Goal: Task Accomplishment & Management: Manage account settings

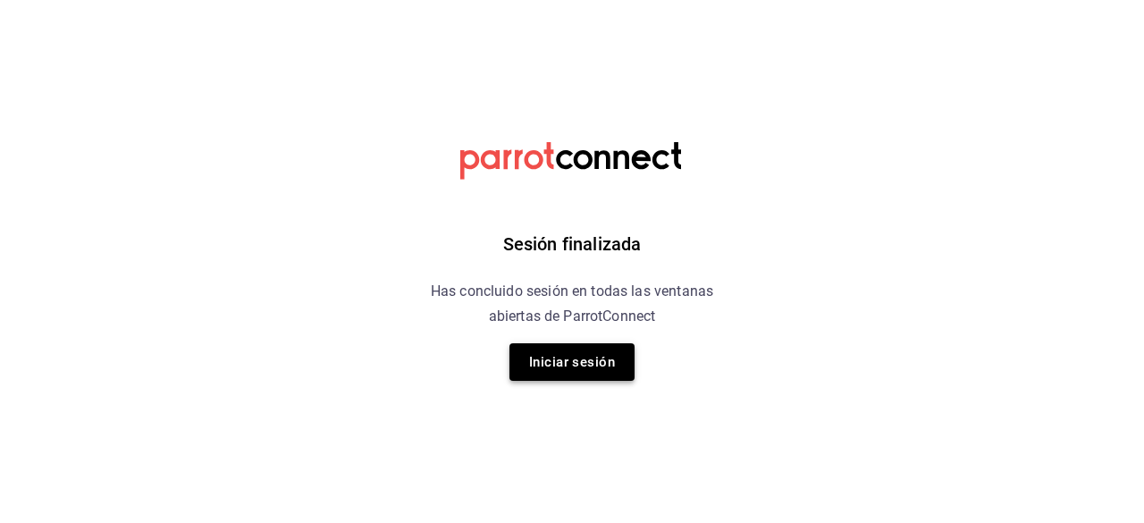
click at [606, 361] on button "Iniciar sesión" at bounding box center [571, 362] width 125 height 38
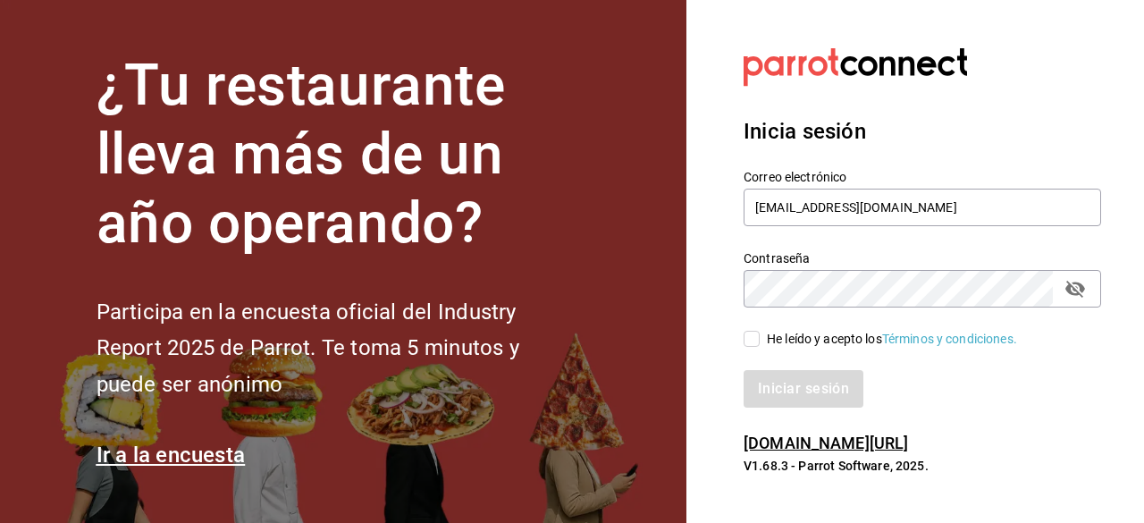
click at [761, 341] on span "He leído y acepto los Términos y condiciones." at bounding box center [888, 339] width 257 height 19
click at [760, 341] on input "He leído y acepto los Términos y condiciones." at bounding box center [752, 339] width 16 height 16
checkbox input "true"
click at [767, 371] on button "Iniciar sesión" at bounding box center [805, 389] width 122 height 38
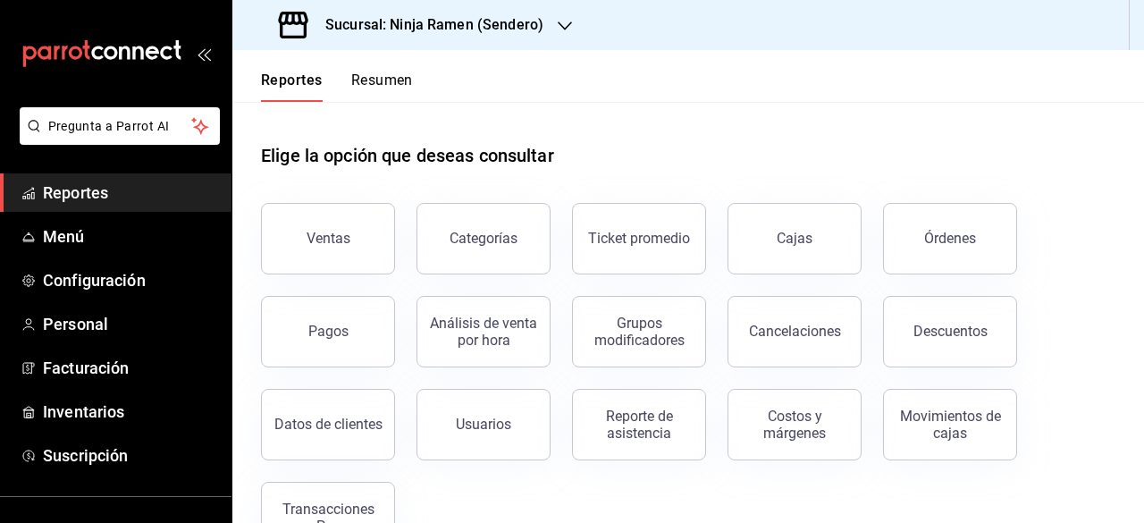
click at [524, 29] on h3 "Sucursal: Ninja Ramen (Sendero)" at bounding box center [427, 24] width 232 height 21
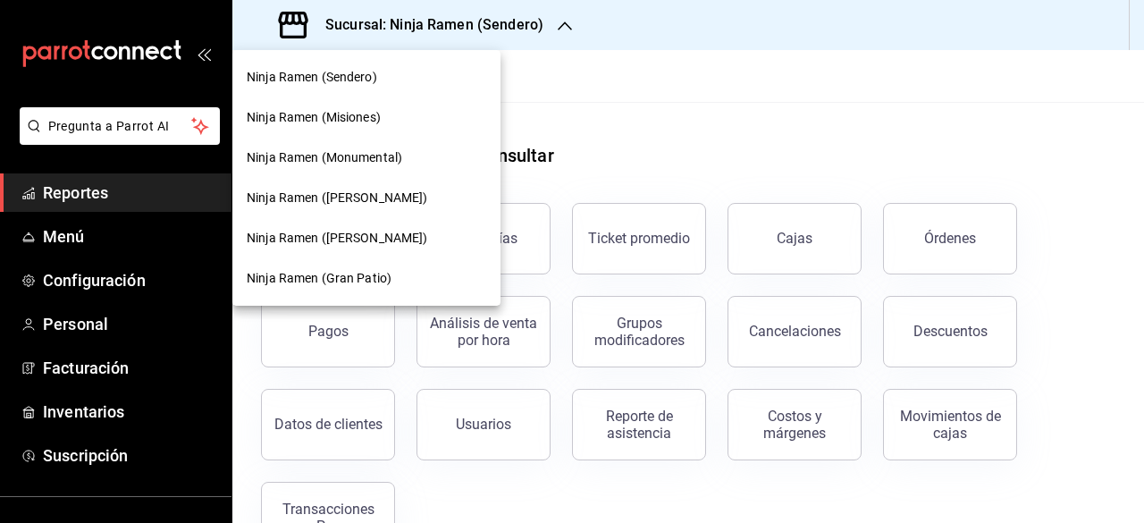
click at [395, 251] on div "Ninja Ramen ([PERSON_NAME])" at bounding box center [366, 238] width 268 height 40
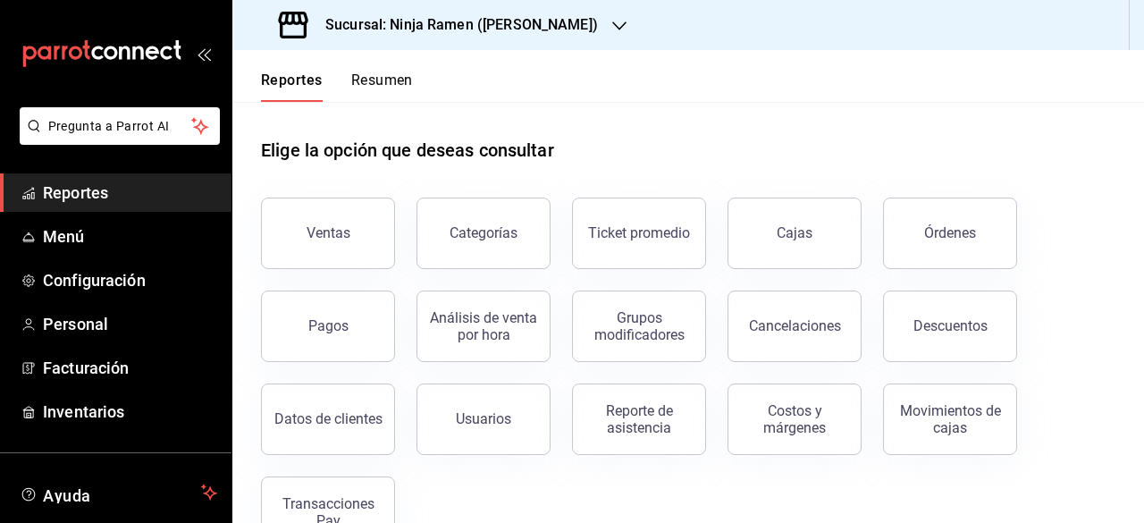
scroll to position [9, 0]
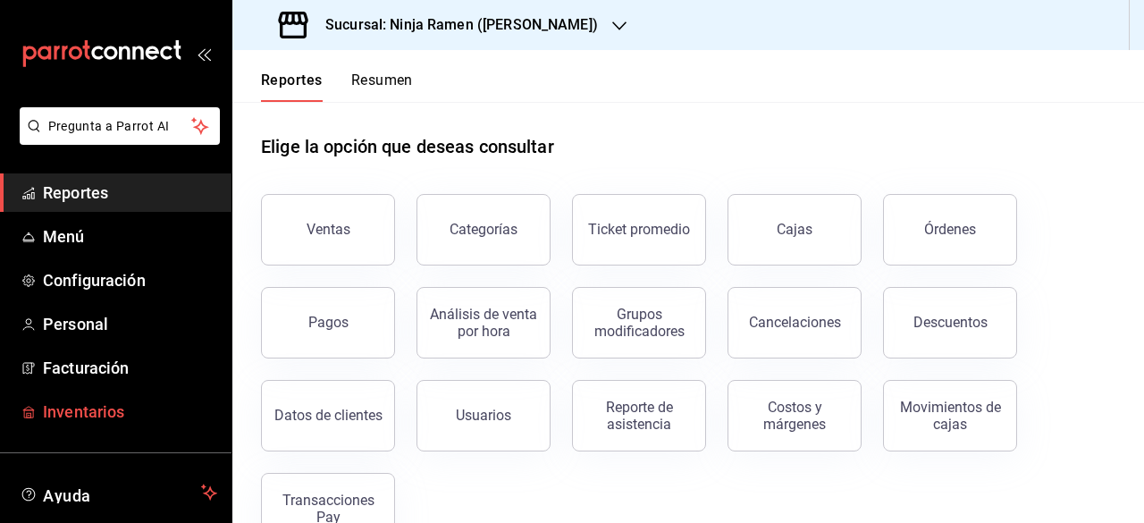
click at [80, 403] on span "Inventarios" at bounding box center [130, 411] width 174 height 24
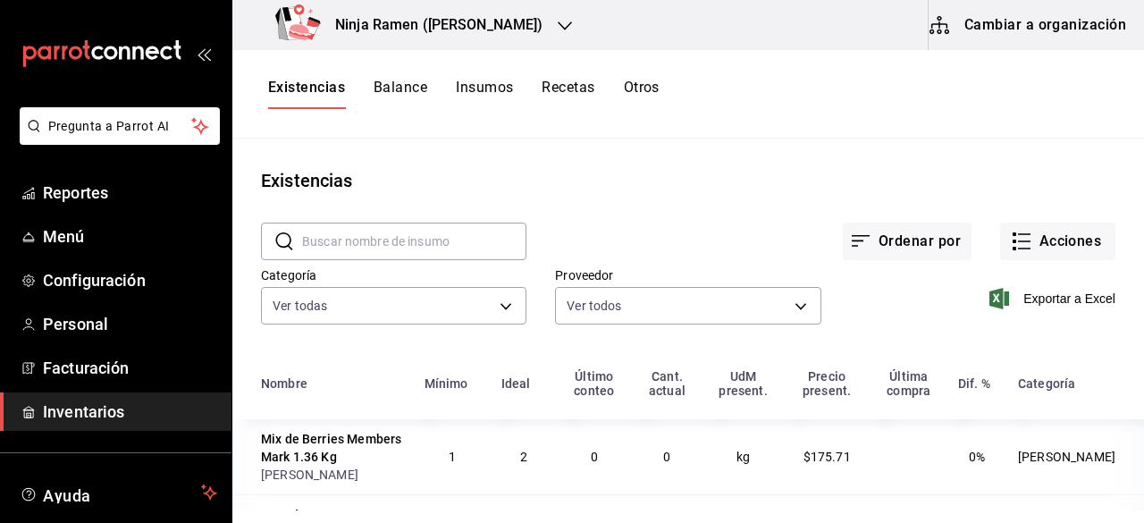
click at [553, 93] on button "Recetas" at bounding box center [568, 94] width 53 height 30
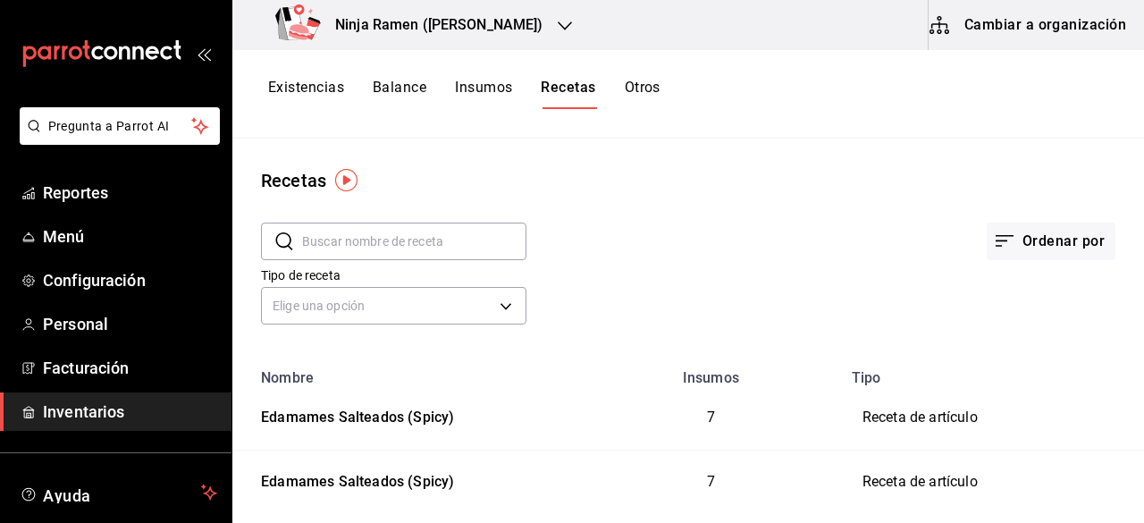
click at [1056, 47] on button "Cambiar a organización" at bounding box center [1029, 25] width 201 height 50
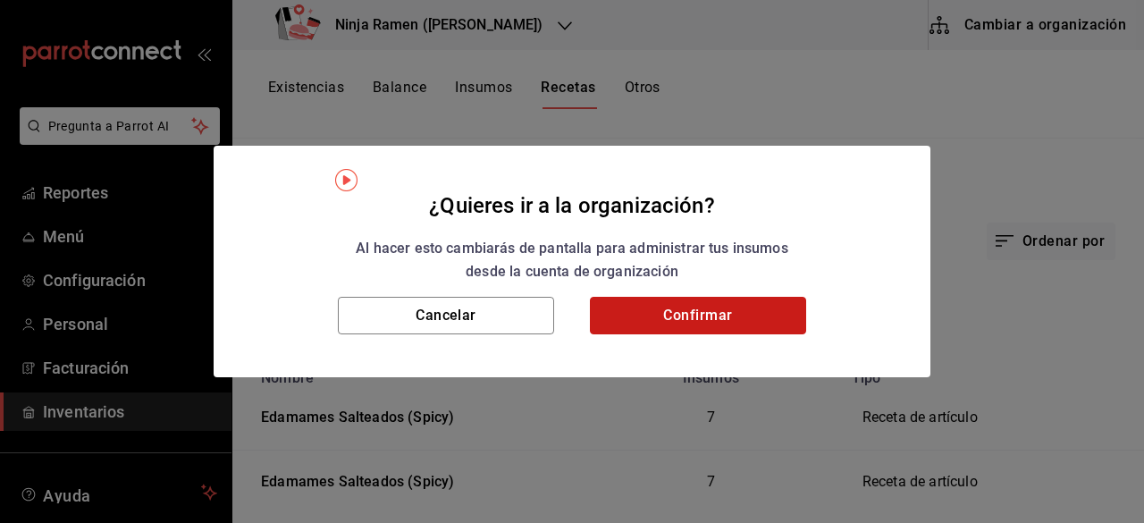
click at [761, 310] on button "Confirmar" at bounding box center [698, 316] width 216 height 38
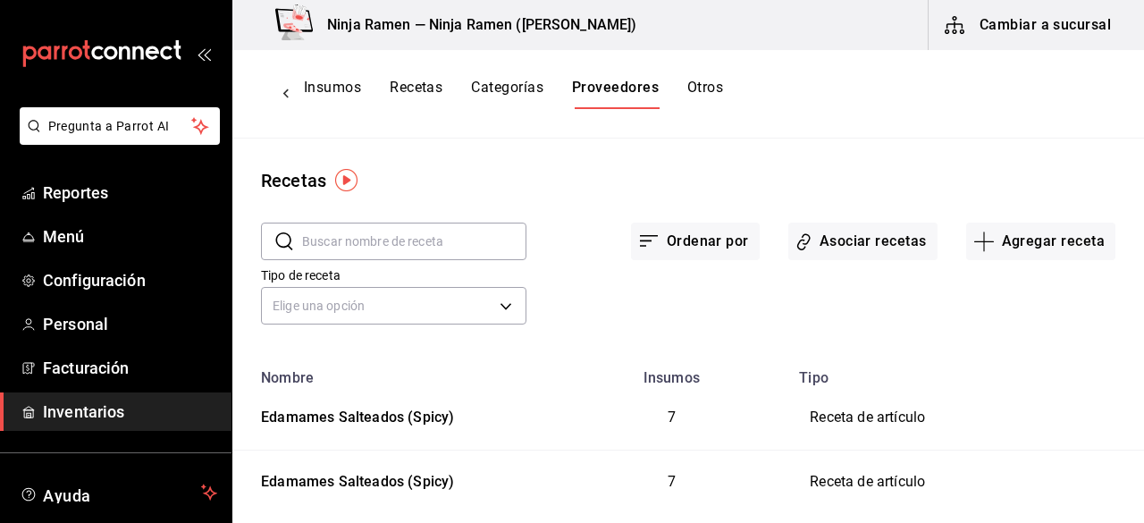
click at [761, 310] on button "Confirmar" at bounding box center [698, 316] width 216 height 38
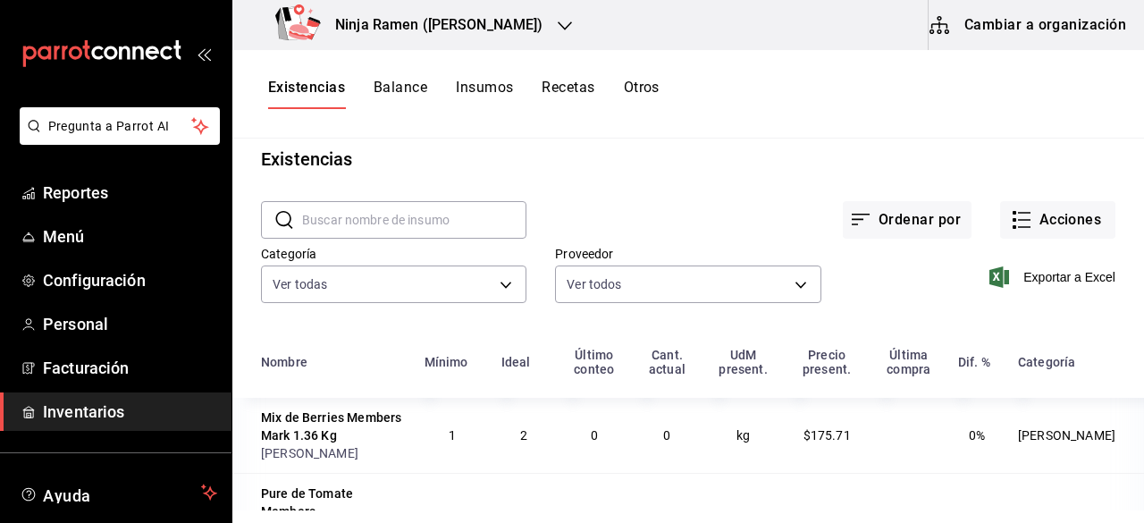
scroll to position [30, 0]
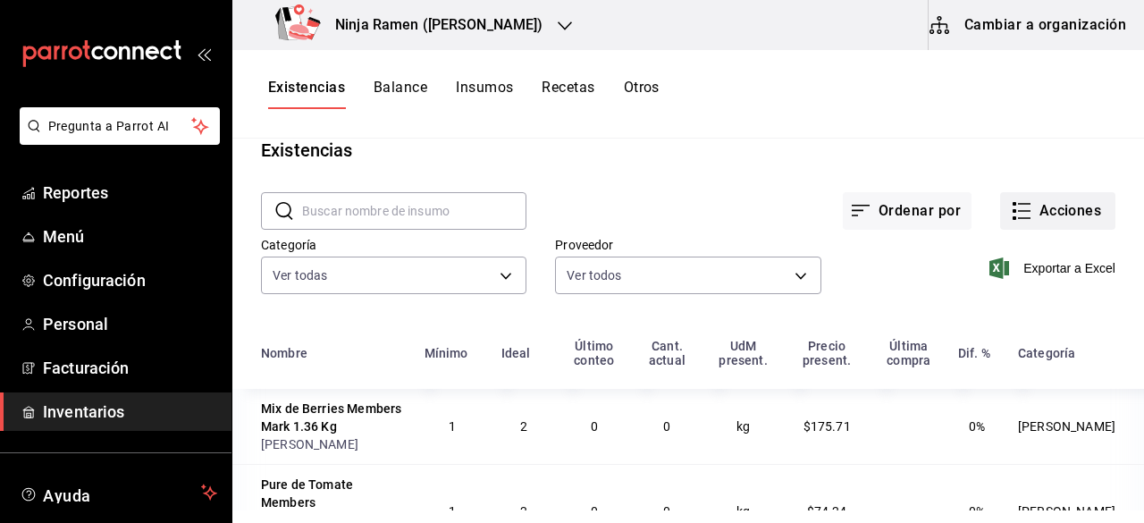
click at [1047, 202] on button "Acciones" at bounding box center [1057, 211] width 115 height 38
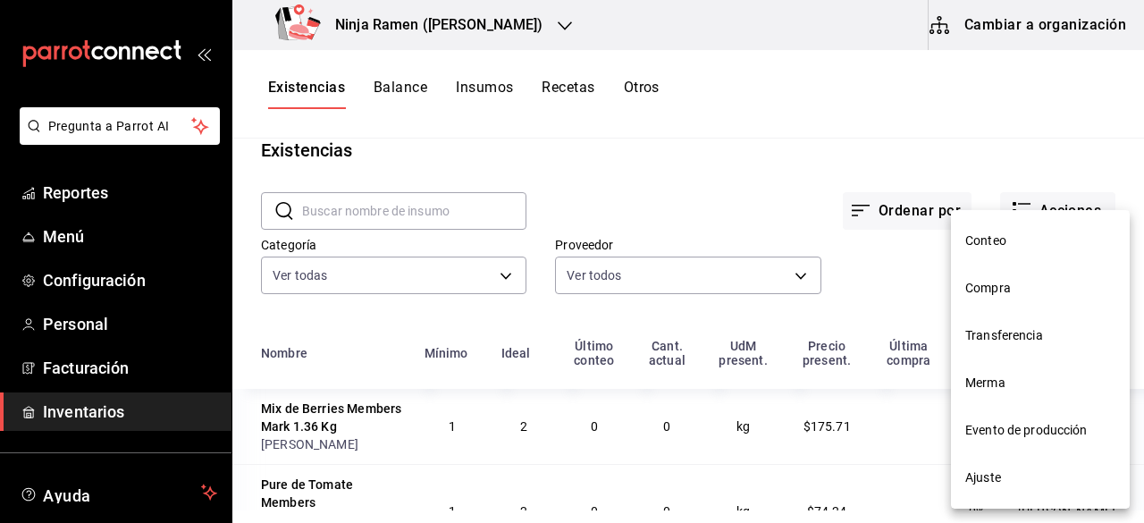
click at [558, 87] on div at bounding box center [572, 261] width 1144 height 523
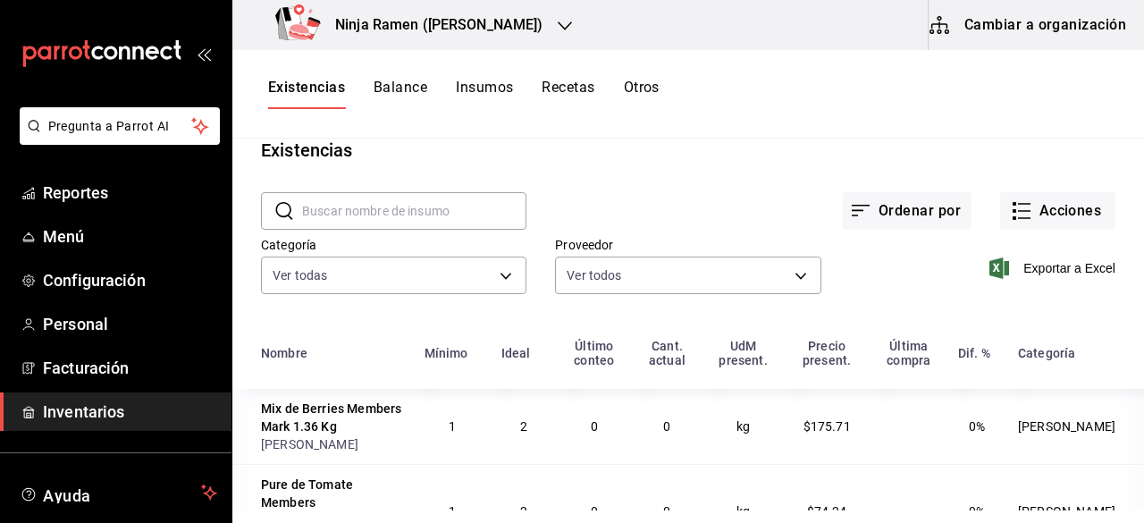
click at [558, 87] on button "Recetas" at bounding box center [568, 94] width 53 height 30
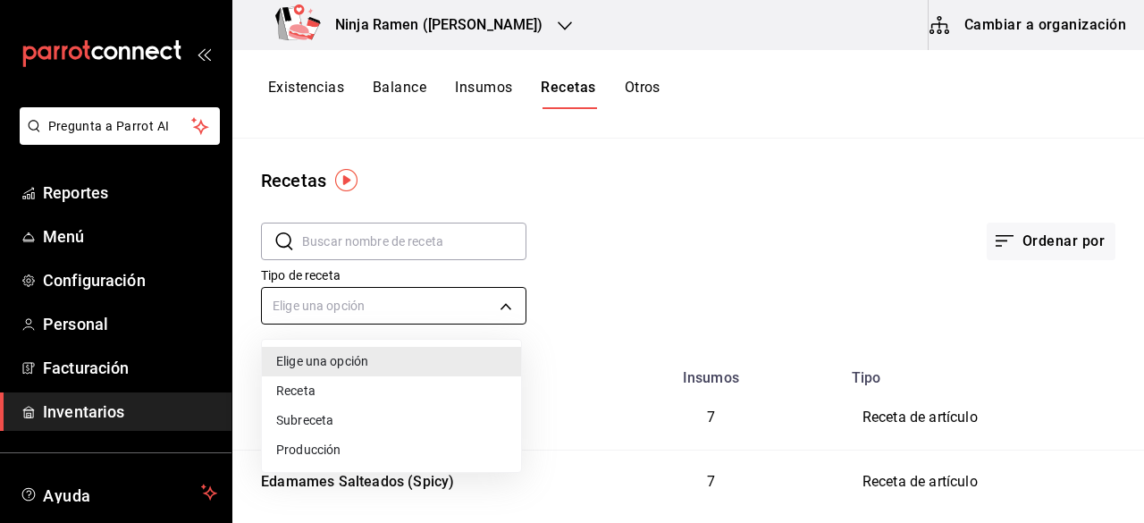
click at [500, 314] on body "Pregunta a Parrot AI Reportes Menú Configuración Personal Facturación Inventari…" at bounding box center [572, 255] width 1144 height 510
click at [766, 267] on div at bounding box center [572, 261] width 1144 height 523
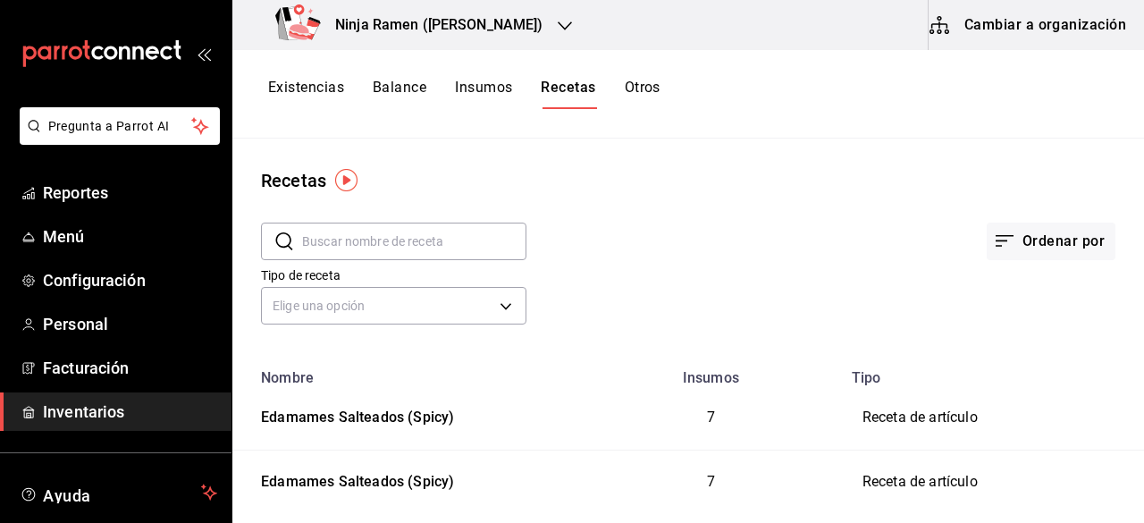
click at [1004, 24] on button "Cambiar a organización" at bounding box center [1029, 25] width 201 height 50
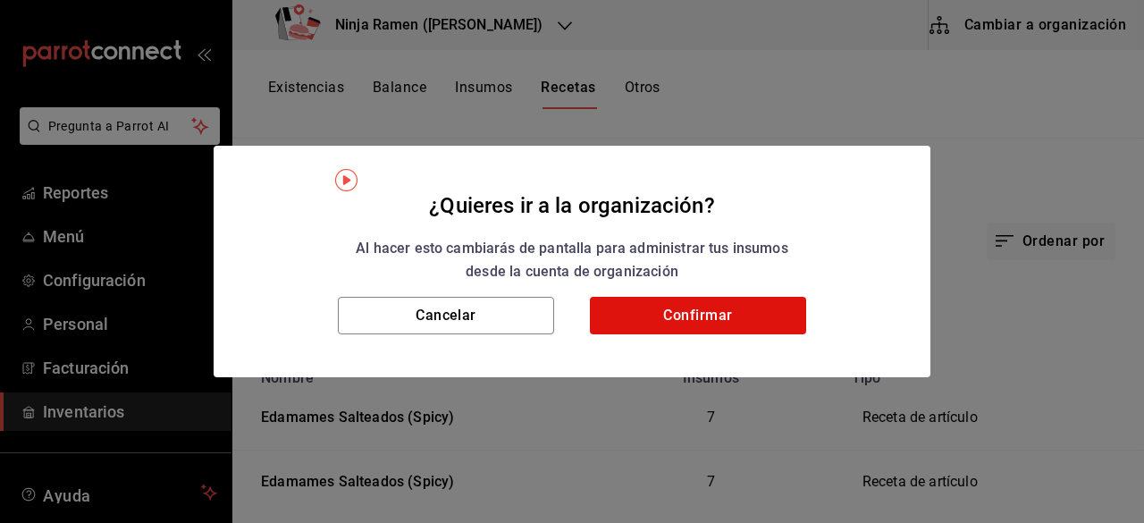
click at [761, 340] on div "Cancelar Confirmar" at bounding box center [572, 337] width 717 height 80
click at [746, 331] on button "Confirmar" at bounding box center [698, 316] width 216 height 38
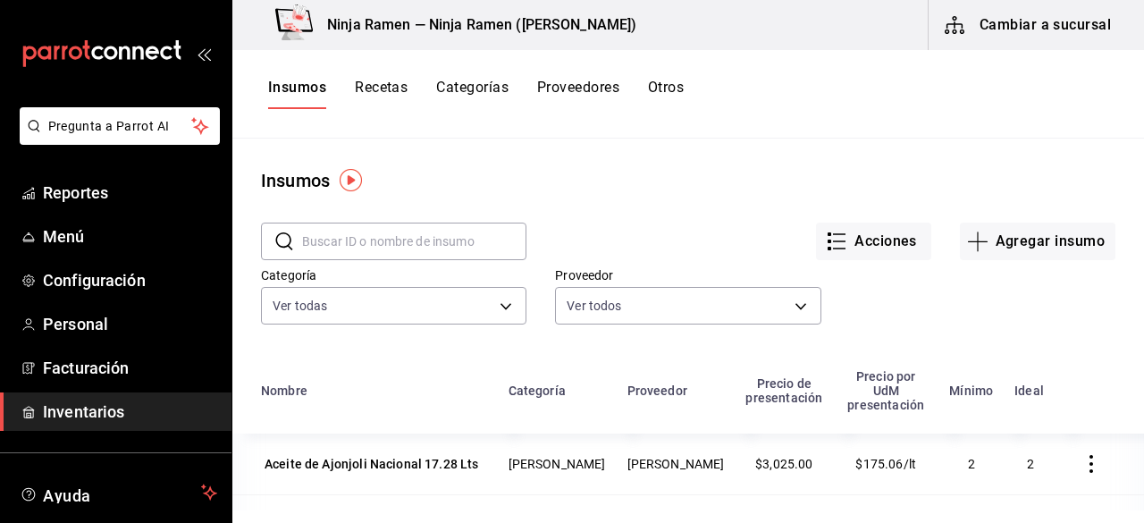
click at [386, 81] on button "Recetas" at bounding box center [381, 94] width 53 height 30
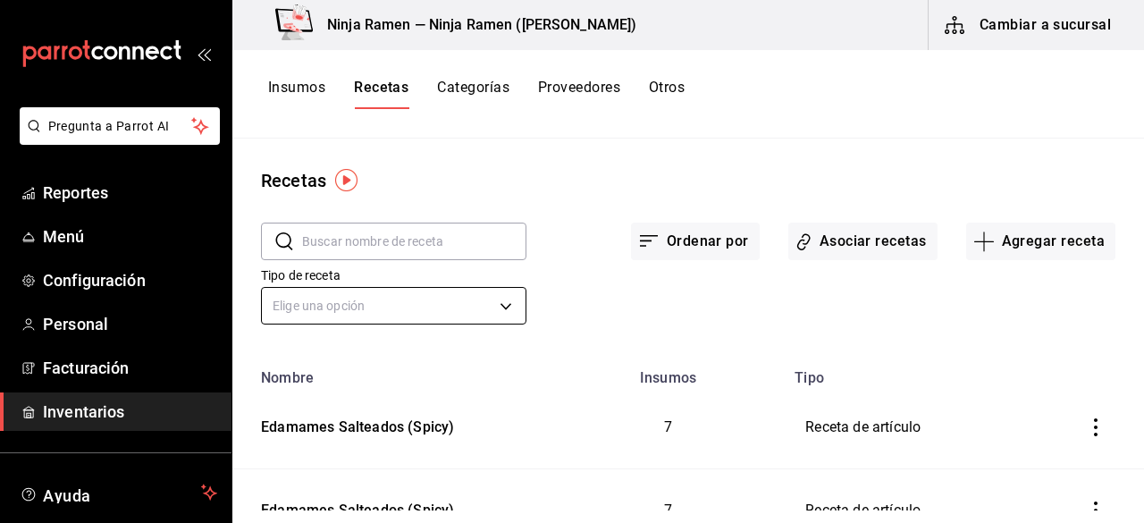
click at [504, 298] on body "Pregunta a Parrot AI Reportes Menú Configuración Personal Facturación Inventari…" at bounding box center [572, 255] width 1144 height 510
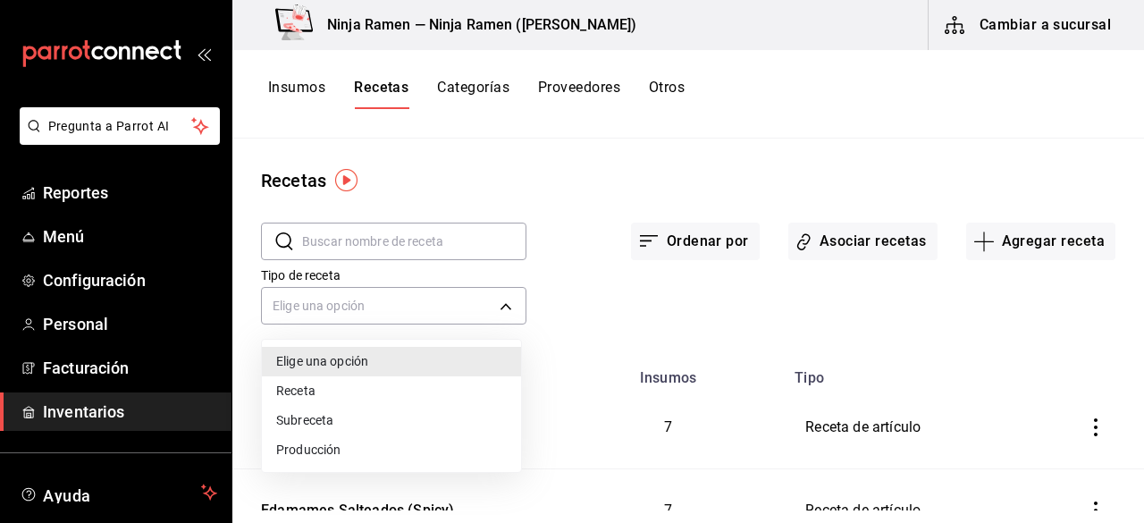
drag, startPoint x: 1137, startPoint y: 212, endPoint x: 1134, endPoint y: 230, distance: 18.1
click at [1134, 227] on div at bounding box center [572, 261] width 1144 height 523
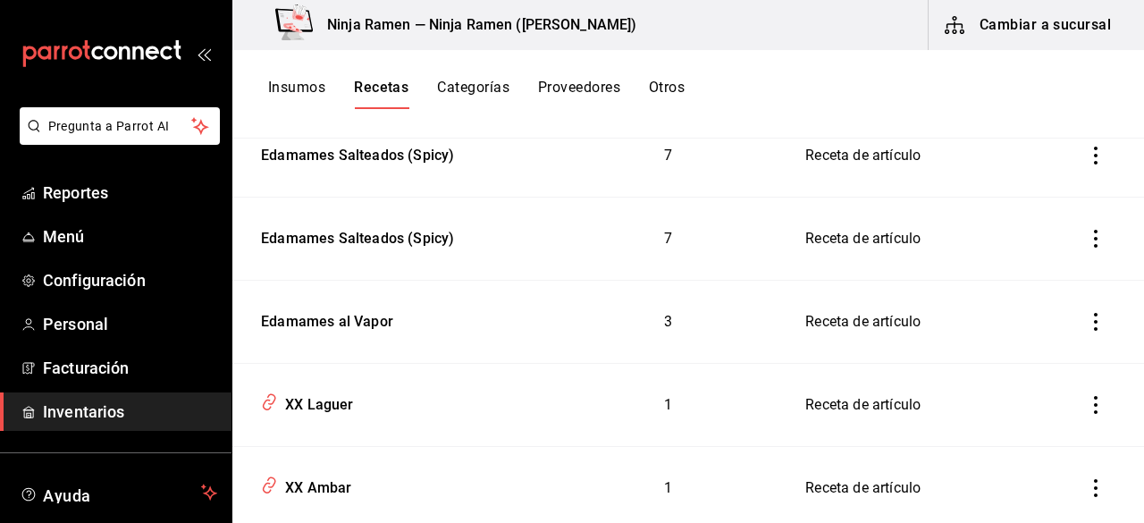
scroll to position [209, 0]
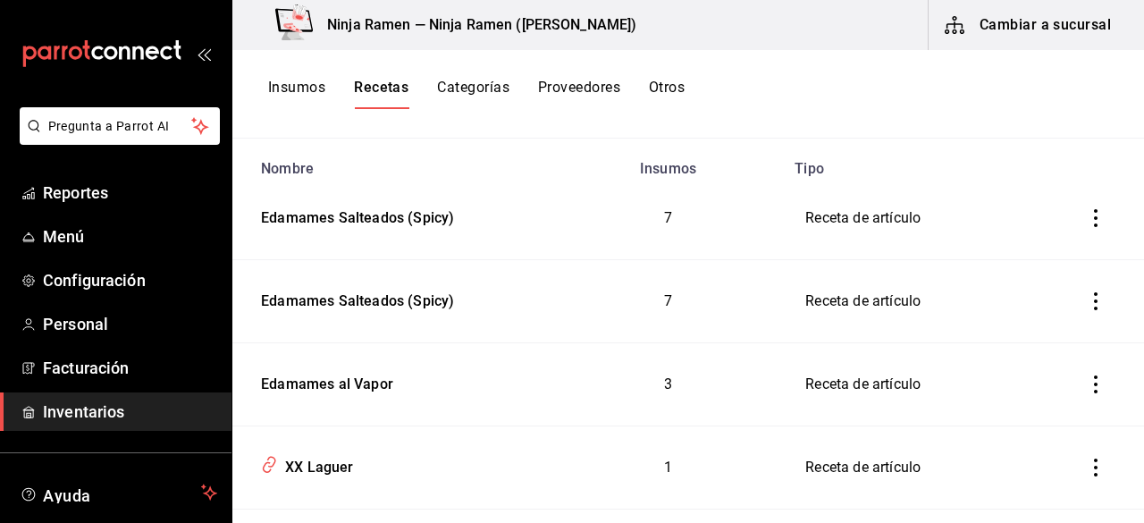
click at [685, 83] on button "Otros" at bounding box center [667, 94] width 36 height 30
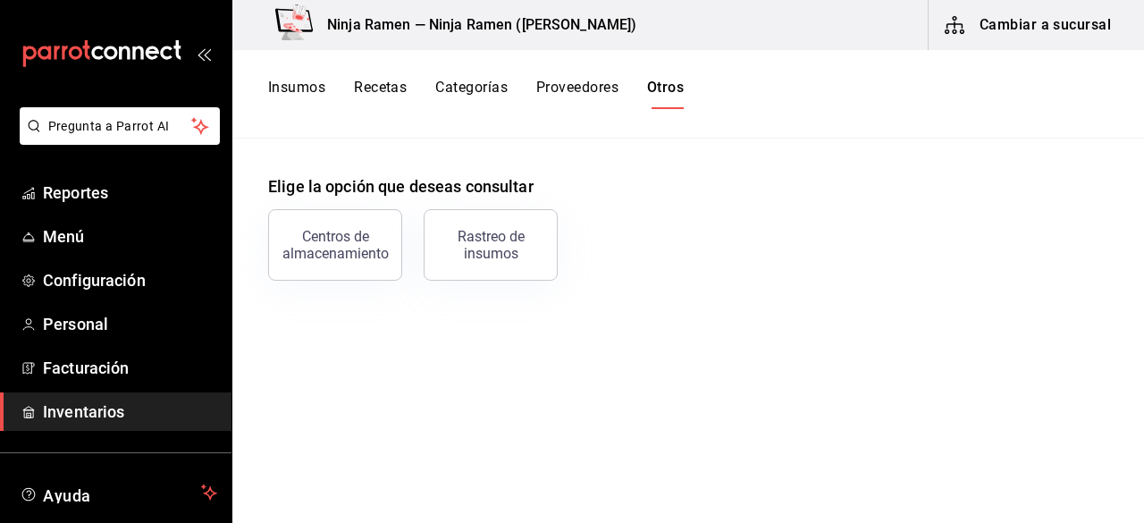
click at [304, 90] on button "Insumos" at bounding box center [296, 94] width 57 height 30
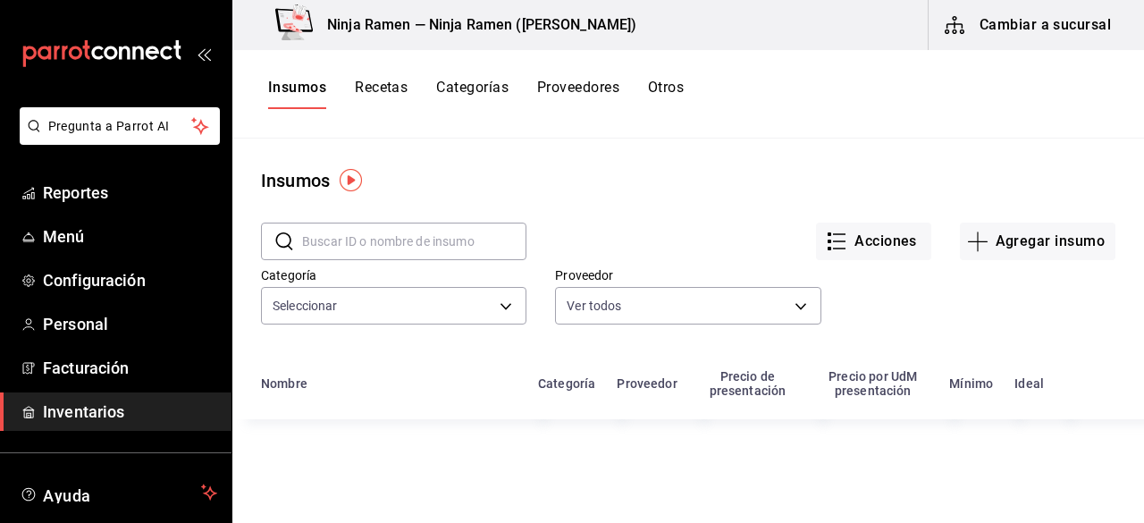
type input "fc0519f6-d46a-4e31-bdf7-13973b36f51b,3d200b95-2851-434a-be93-dcfd4e33a9ac,1385a…"
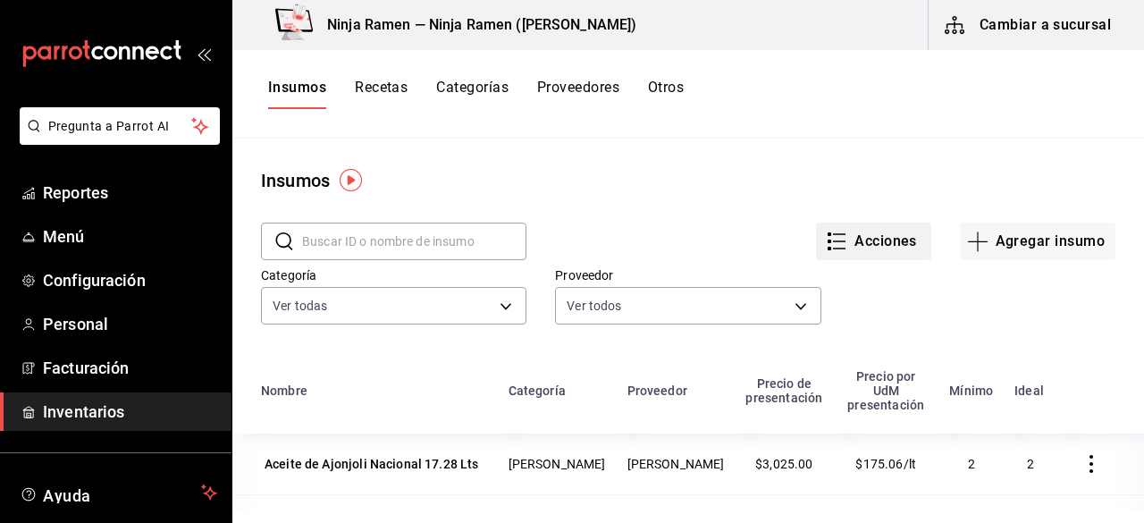
click at [865, 242] on button "Acciones" at bounding box center [873, 242] width 115 height 38
click at [664, 164] on div at bounding box center [572, 261] width 1144 height 523
click at [383, 88] on button "Recetas" at bounding box center [381, 94] width 53 height 30
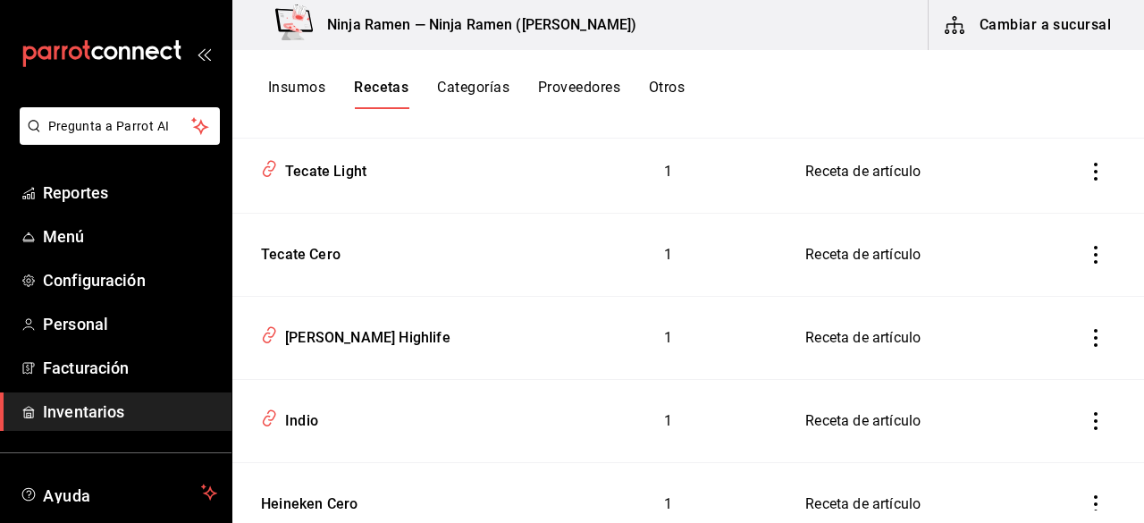
scroll to position [758, 0]
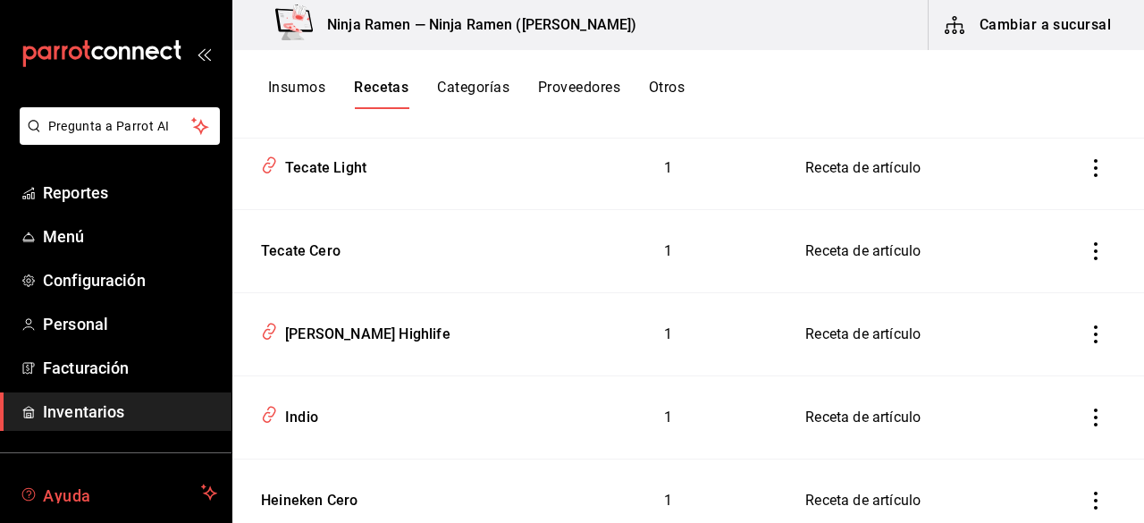
click at [50, 488] on span "Ayuda" at bounding box center [118, 492] width 151 height 21
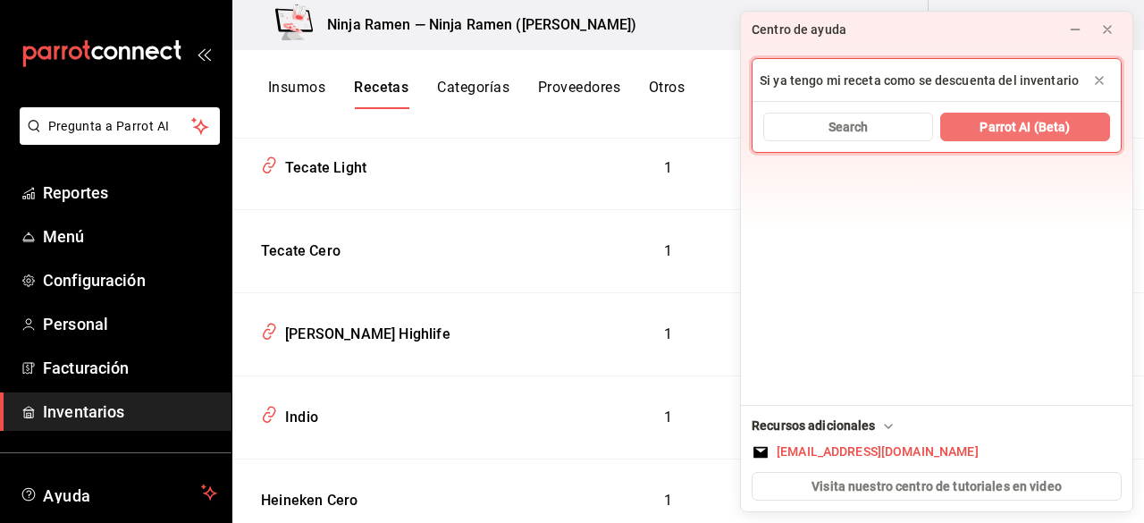
type input "Si ya tengo mi receta como se descuenta del inventario"
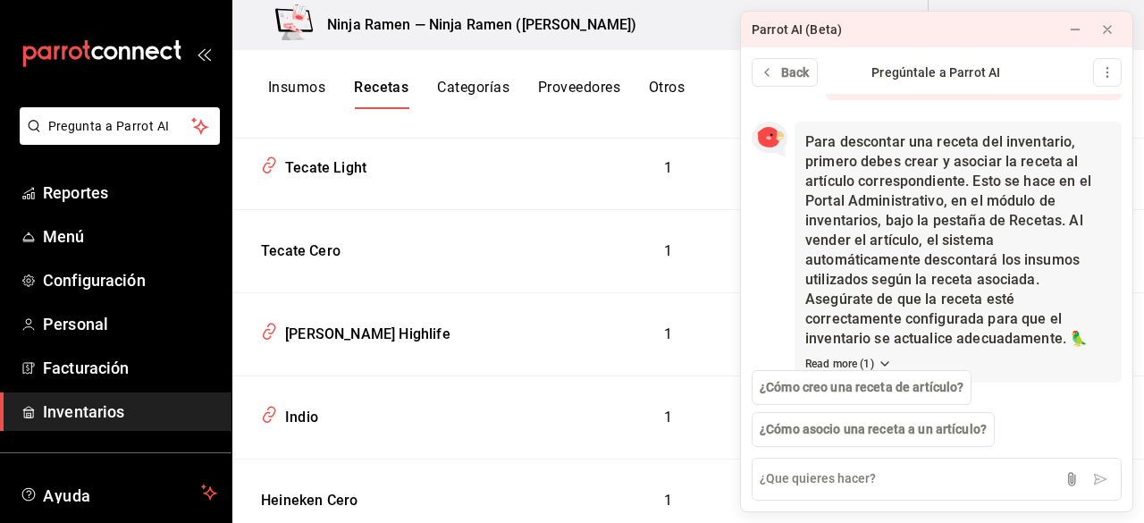
scroll to position [97, 0]
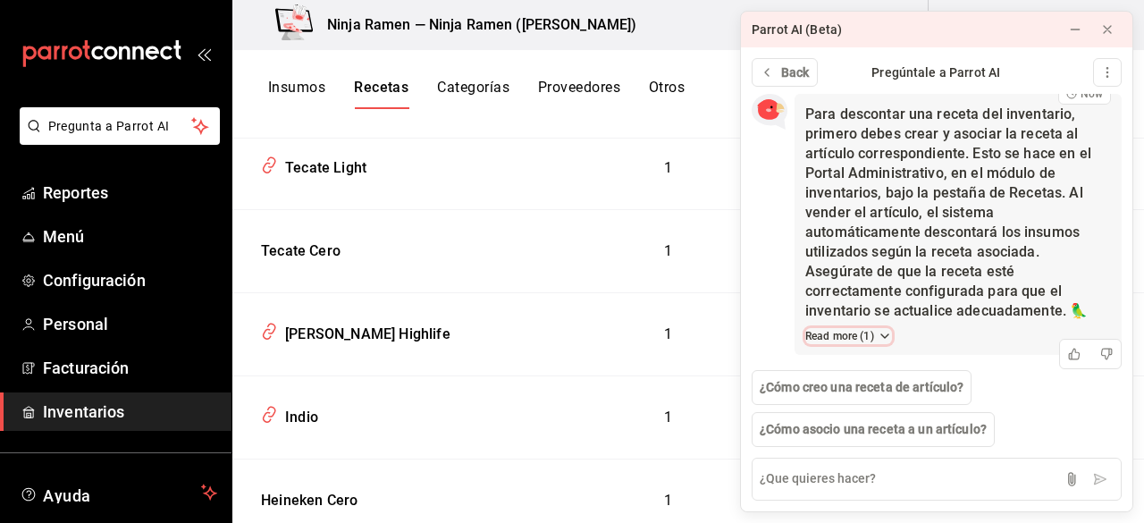
click at [860, 335] on button "Read more ( 1 )" at bounding box center [848, 336] width 87 height 16
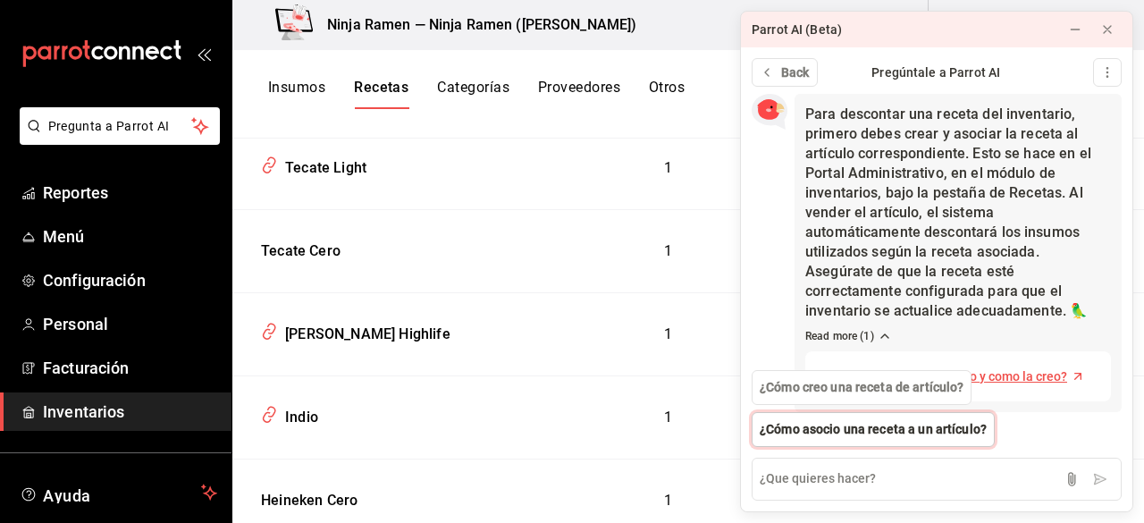
click at [944, 433] on span "¿Cómo asocio una receta a un artículo?" at bounding box center [873, 429] width 227 height 19
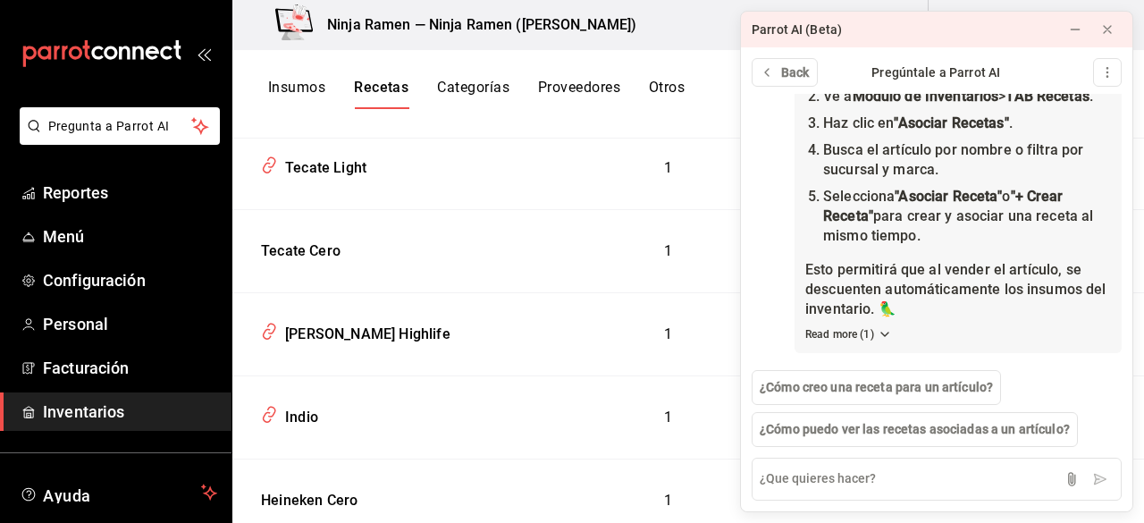
scroll to position [615, 0]
click at [75, 237] on span "Menú" at bounding box center [130, 236] width 174 height 24
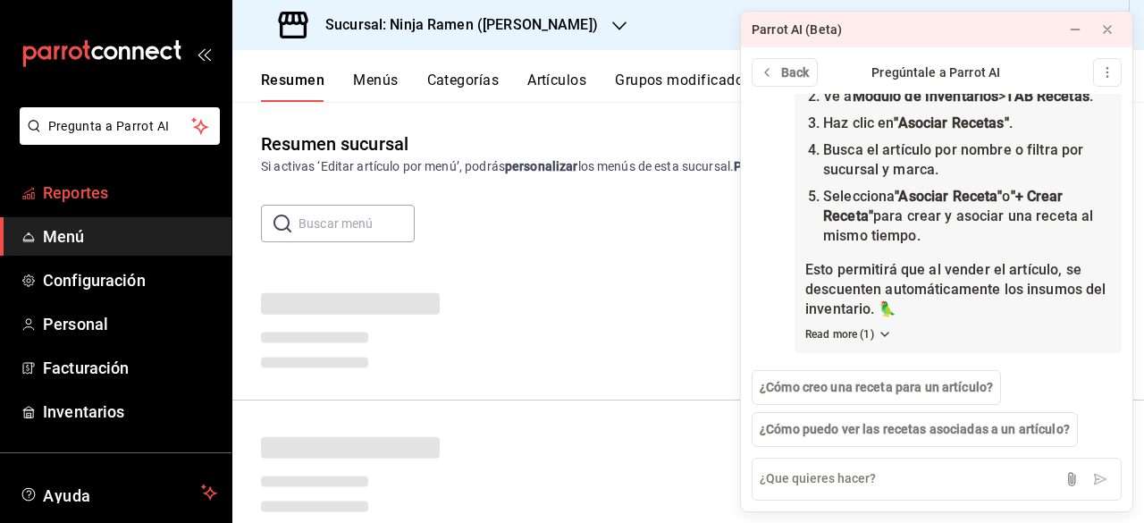
click at [59, 190] on span "Reportes" at bounding box center [130, 193] width 174 height 24
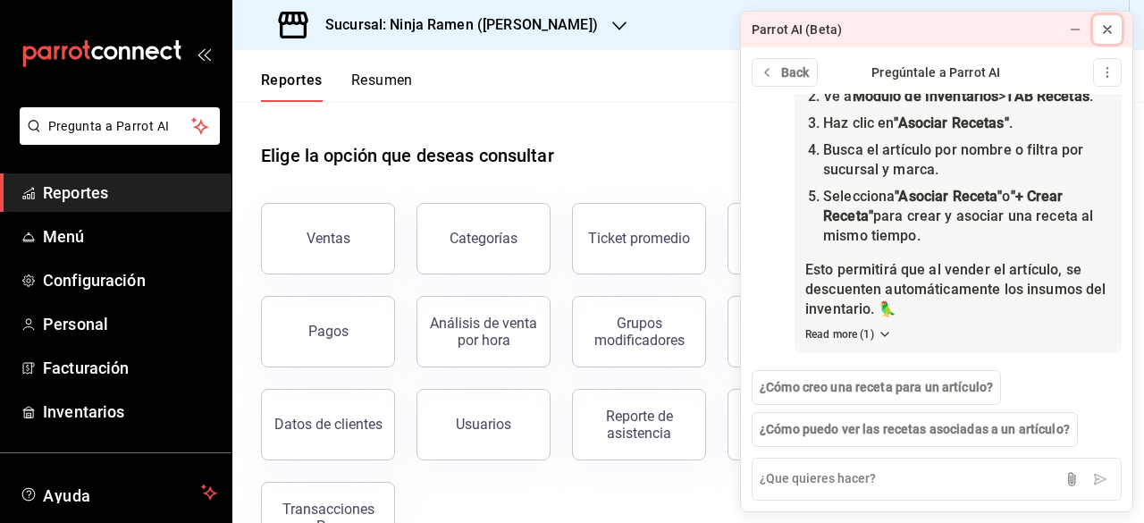
click at [1108, 22] on icon at bounding box center [1107, 29] width 14 height 14
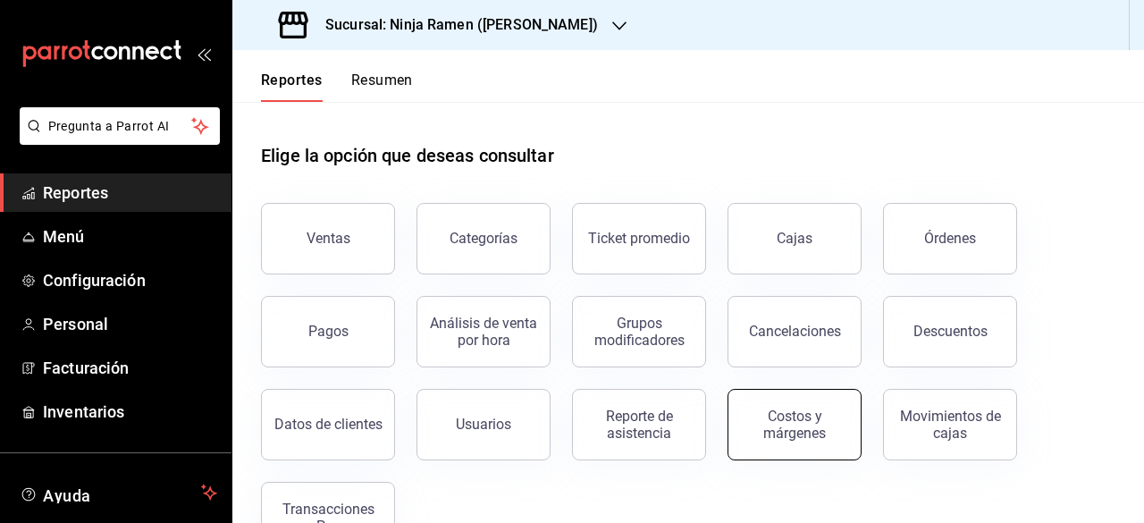
click at [778, 420] on div "Costos y márgenes" at bounding box center [794, 425] width 111 height 34
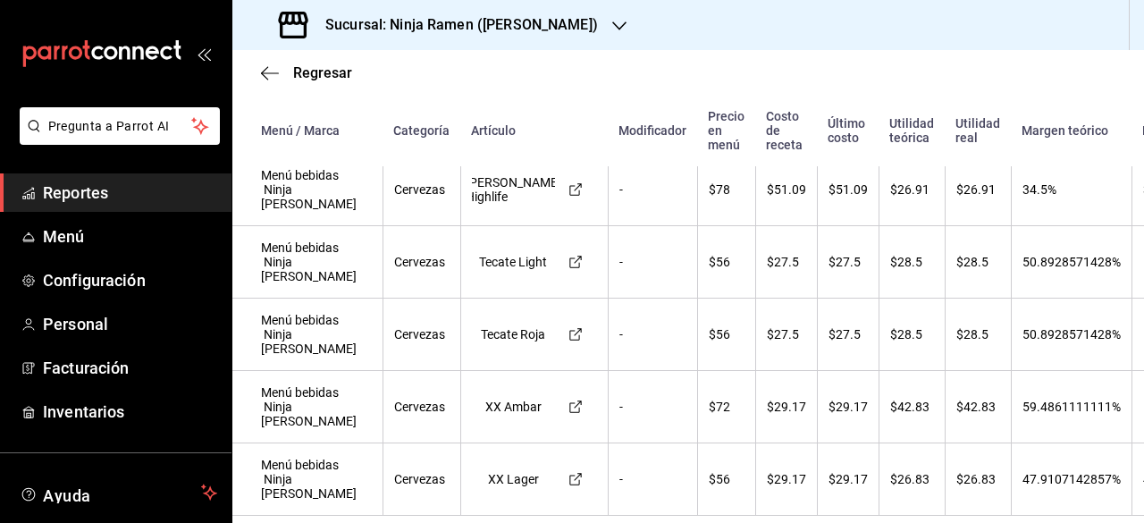
scroll to position [626, 0]
click at [100, 406] on span "Inventarios" at bounding box center [130, 411] width 174 height 24
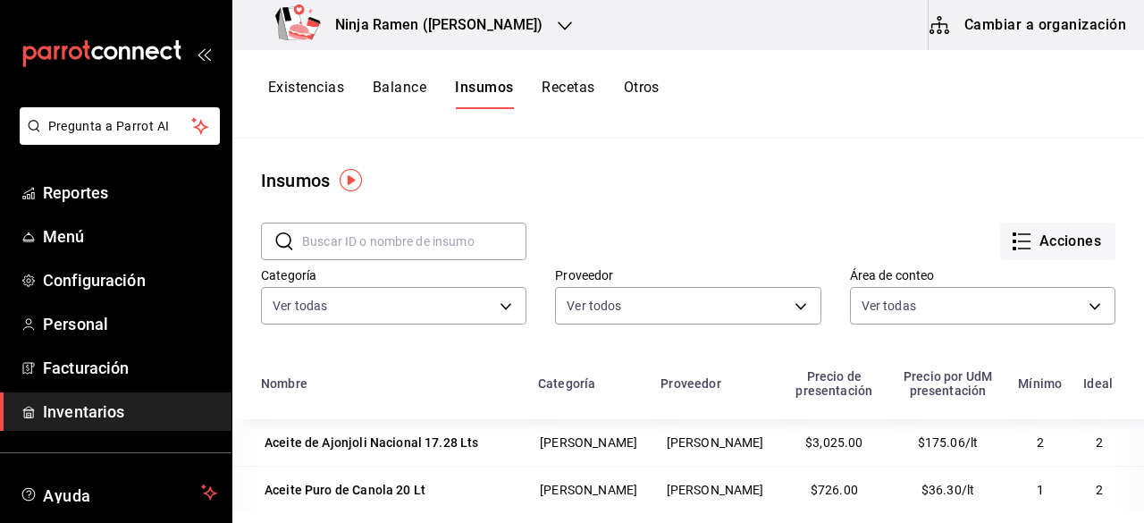
click at [390, 77] on div "Existencias Balance Insumos Recetas Otros" at bounding box center [688, 94] width 912 height 88
click at [390, 80] on button "Balance" at bounding box center [400, 94] width 54 height 30
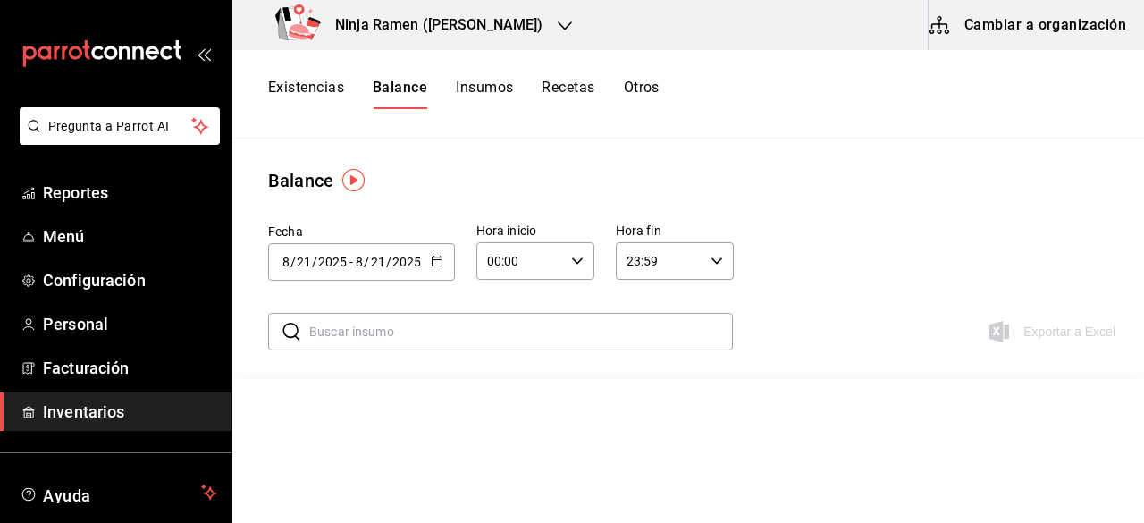
click at [445, 248] on div "[DATE] [DATE] - [DATE] [DATE]" at bounding box center [361, 262] width 187 height 38
click at [340, 351] on li "Ayer" at bounding box center [352, 359] width 169 height 40
type input "[DATE]"
type input "20"
type input "[DATE]"
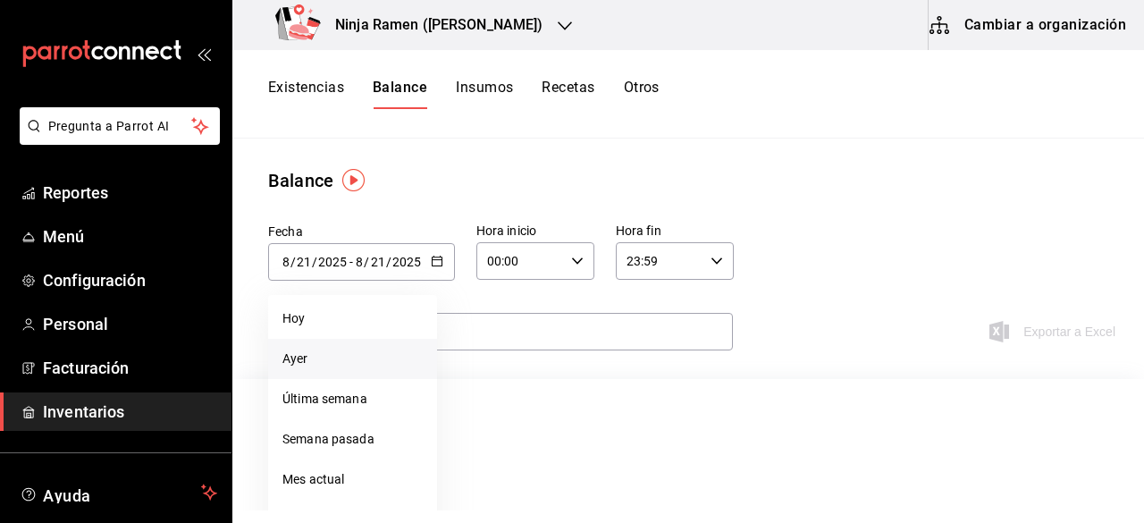
type input "20"
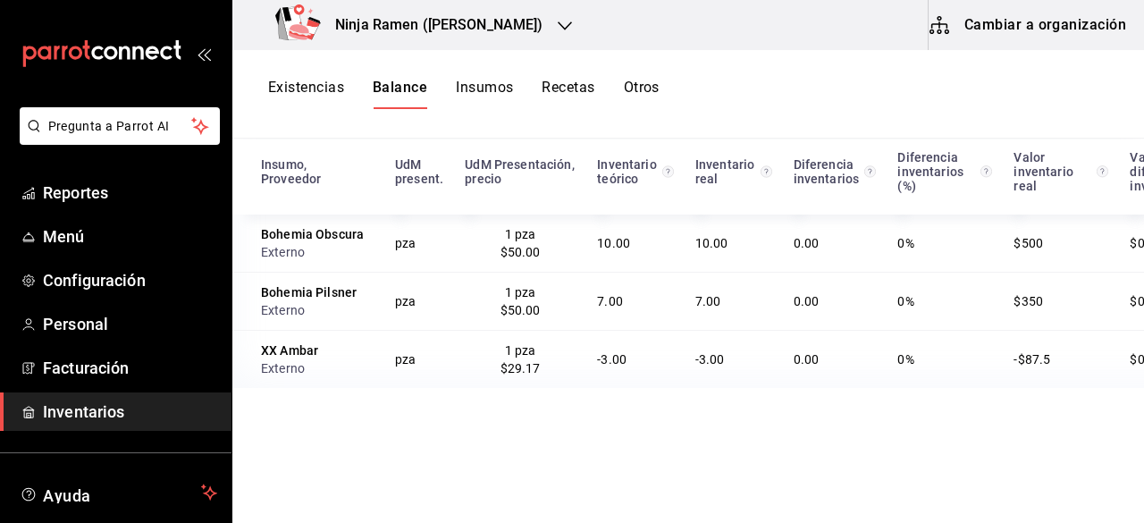
click at [656, 89] on button "Otros" at bounding box center [642, 94] width 36 height 30
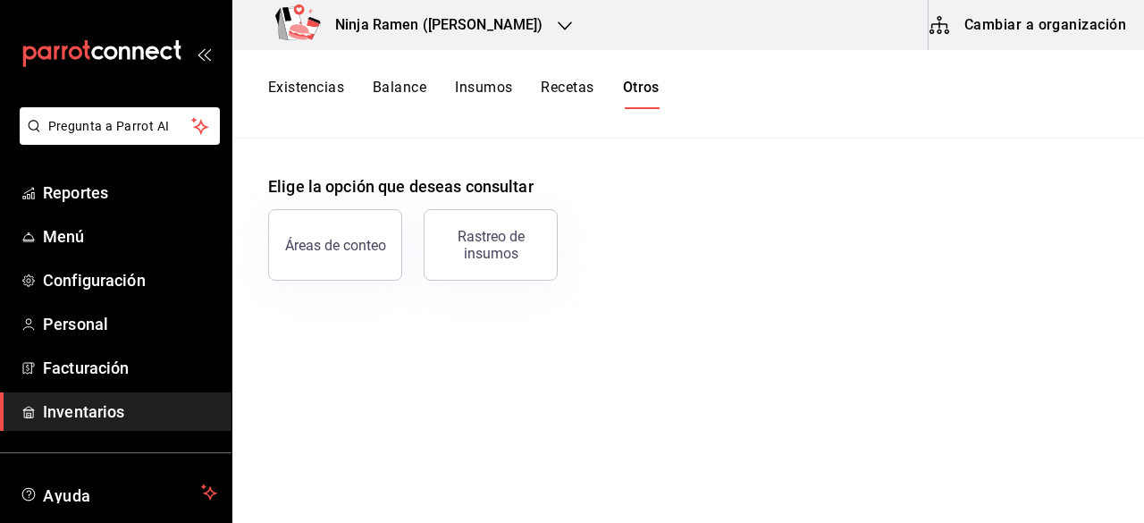
click at [311, 94] on button "Existencias" at bounding box center [306, 94] width 76 height 30
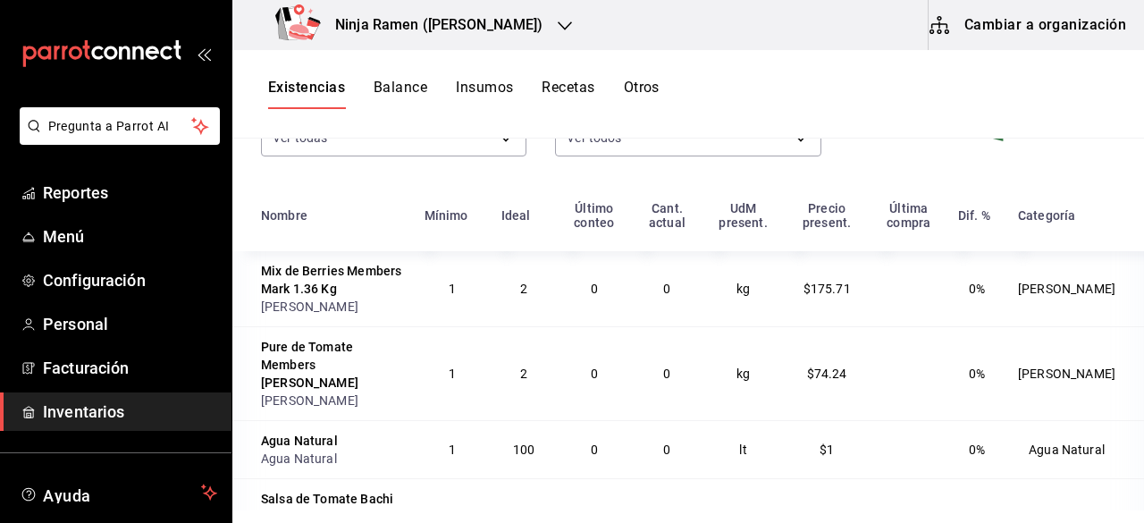
click at [401, 90] on button "Balance" at bounding box center [401, 94] width 54 height 30
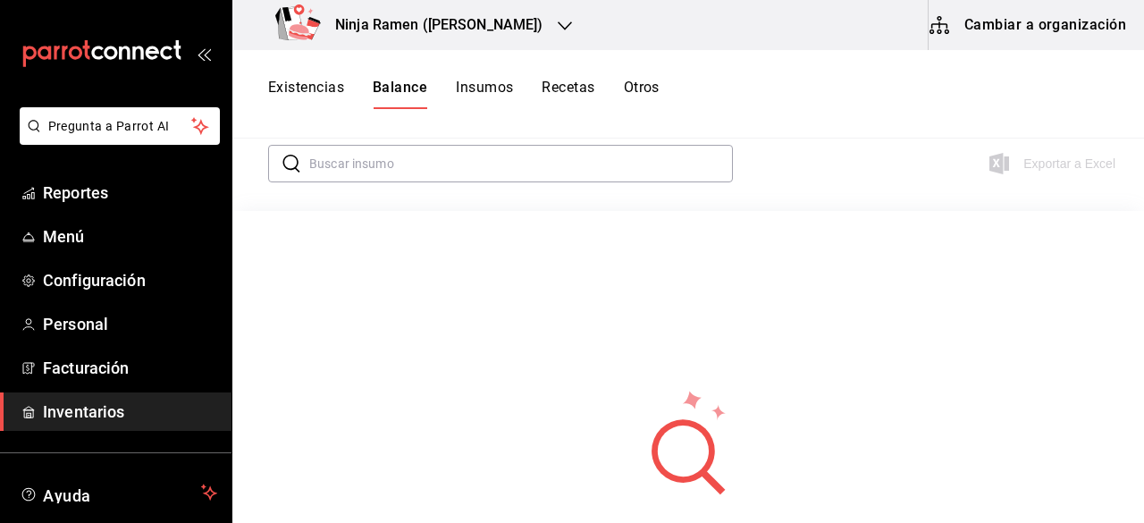
click at [497, 88] on button "Insumos" at bounding box center [484, 94] width 57 height 30
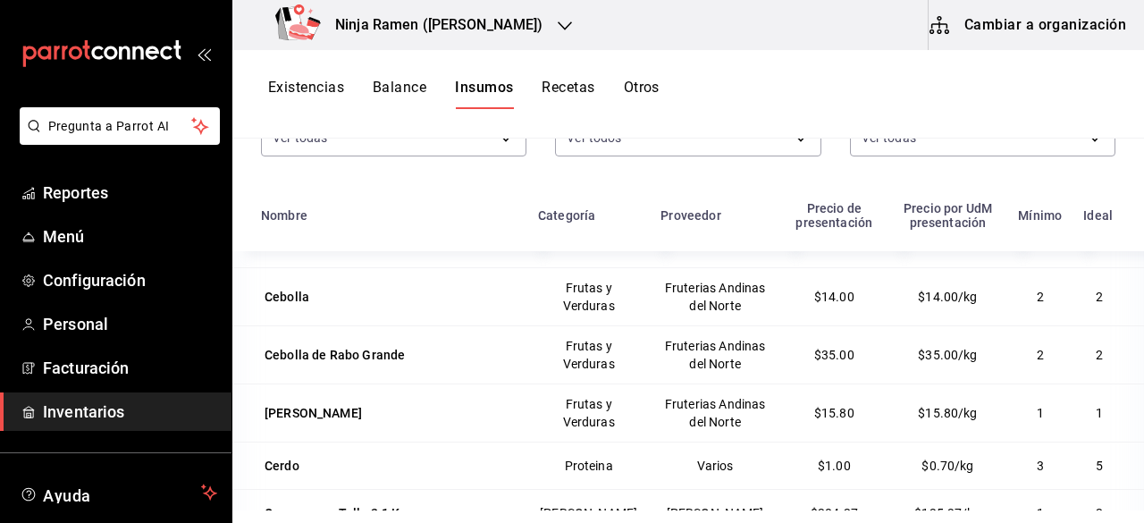
scroll to position [2224, 0]
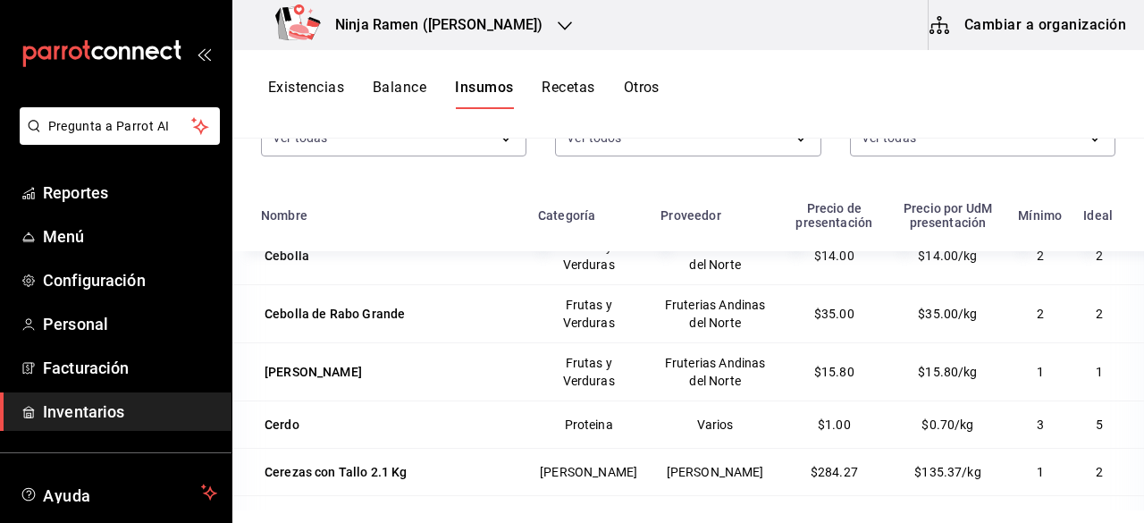
click at [1022, 37] on button "Cambiar a organización" at bounding box center [1029, 25] width 201 height 50
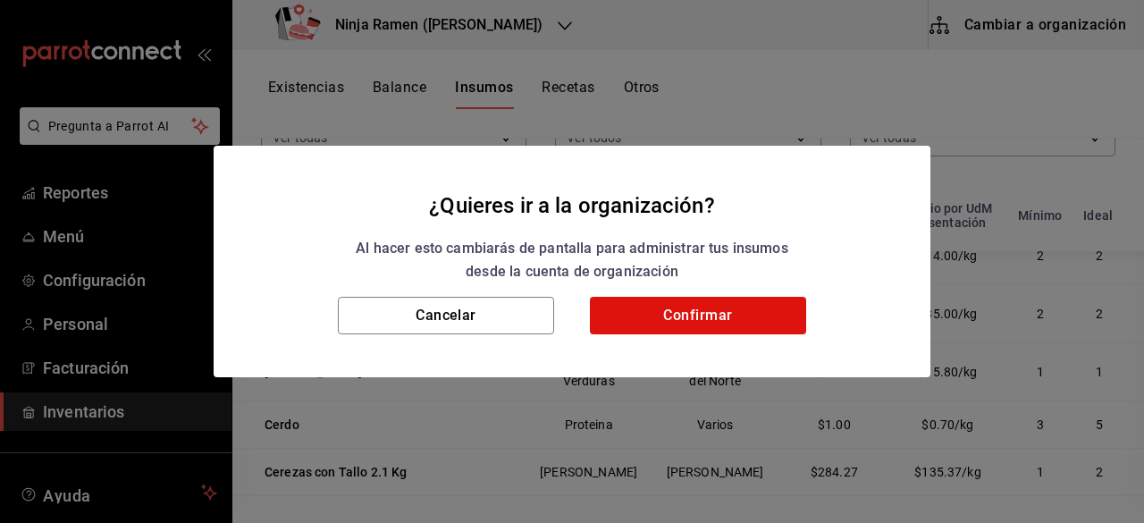
click at [745, 341] on div "Cancelar Confirmar" at bounding box center [572, 337] width 717 height 80
click at [722, 305] on button "Confirmar" at bounding box center [698, 316] width 216 height 38
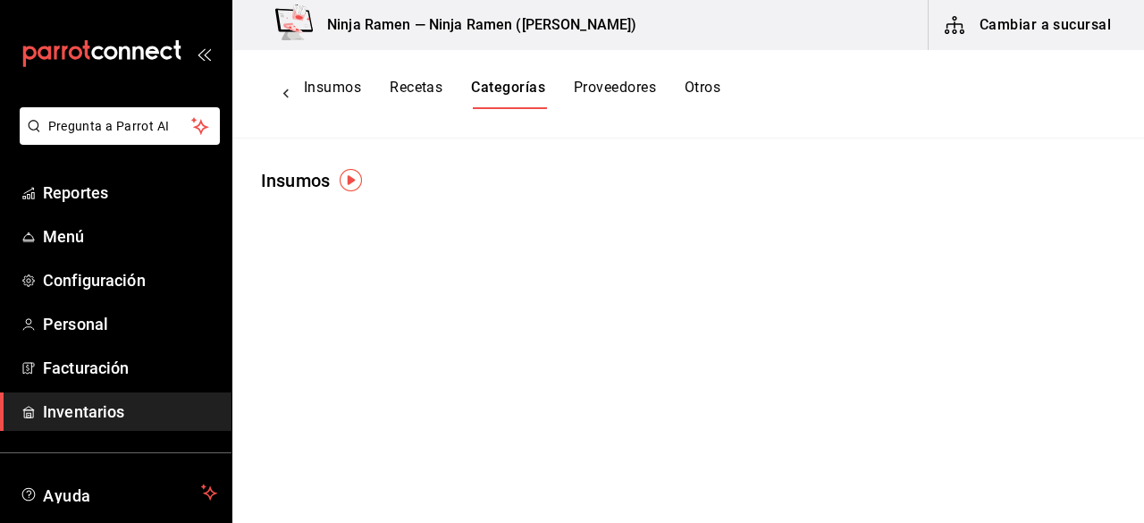
scroll to position [0, 0]
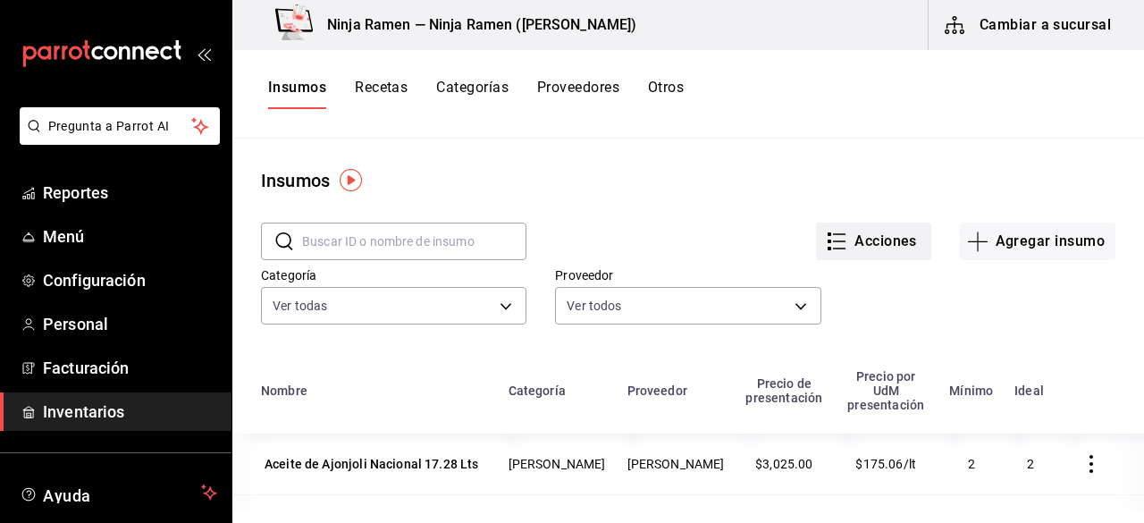
click at [846, 255] on button "Acciones" at bounding box center [873, 242] width 115 height 38
click at [1020, 41] on div at bounding box center [572, 261] width 1144 height 523
click at [1025, 33] on button "Cambiar a sucursal" at bounding box center [1029, 25] width 201 height 50
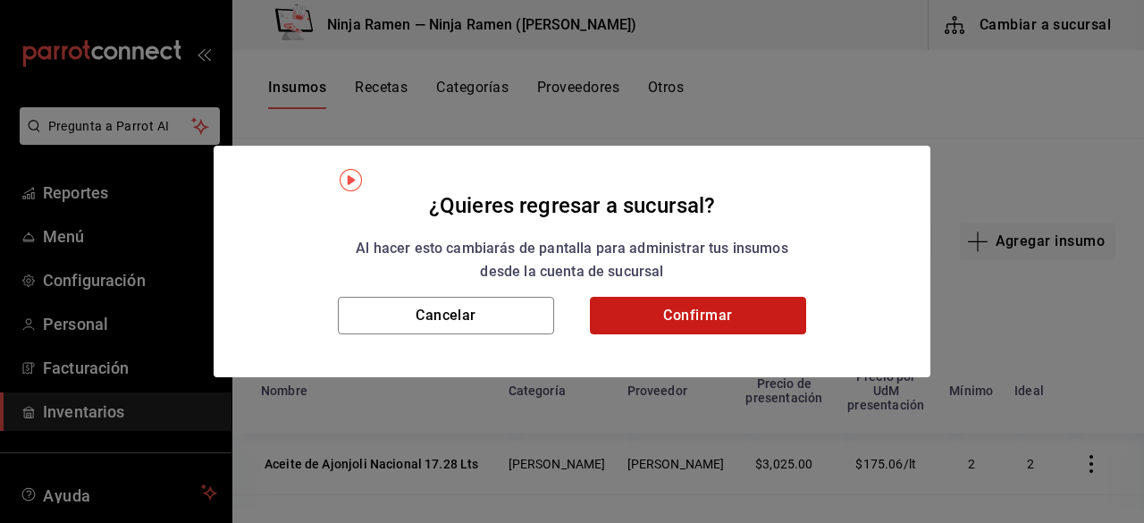
click at [746, 305] on button "Confirmar" at bounding box center [698, 316] width 216 height 38
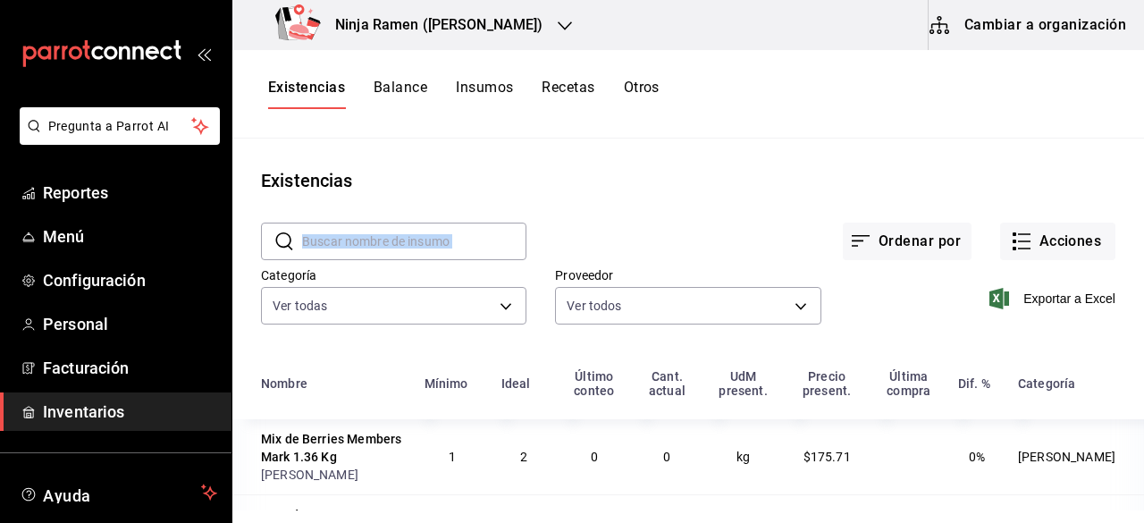
click at [408, 254] on div "​ ​ Ordenar por Acciones Categoría Ver todas fc0519f6-d46a-4e31-bdf7-13973b36f5…" at bounding box center [688, 276] width 912 height 164
click at [408, 254] on input "text" at bounding box center [414, 241] width 224 height 36
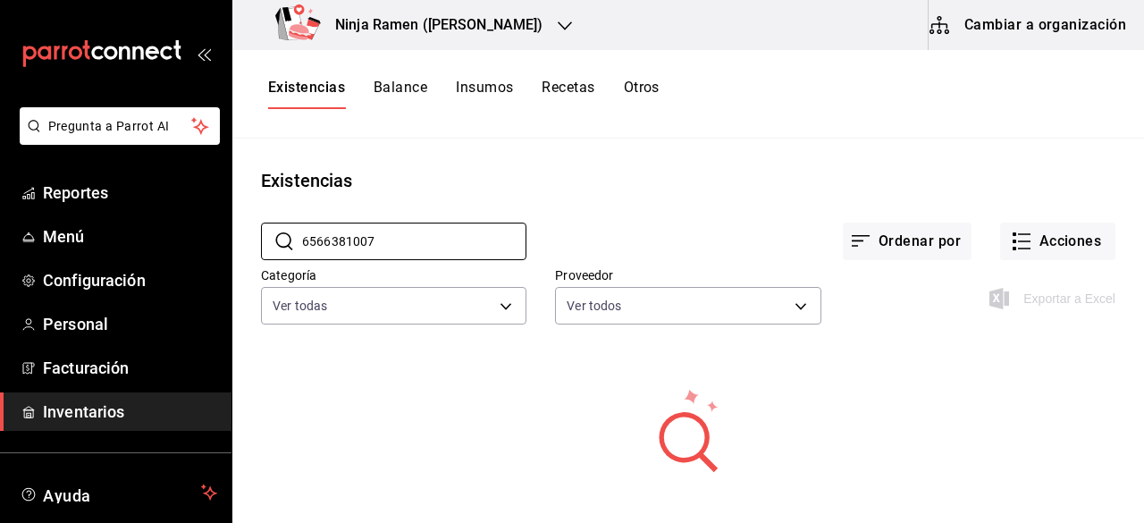
type input "6566381007"
